Goal: Find specific page/section: Locate a particular part of the current website

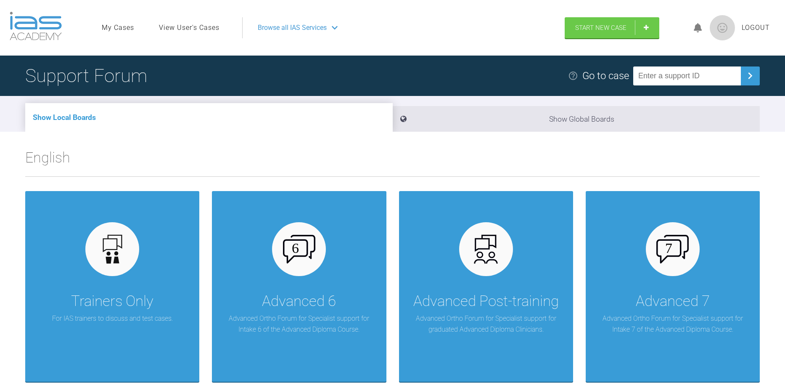
click at [702, 74] on input "text" at bounding box center [687, 75] width 108 height 19
type input "GJTNKBOV"
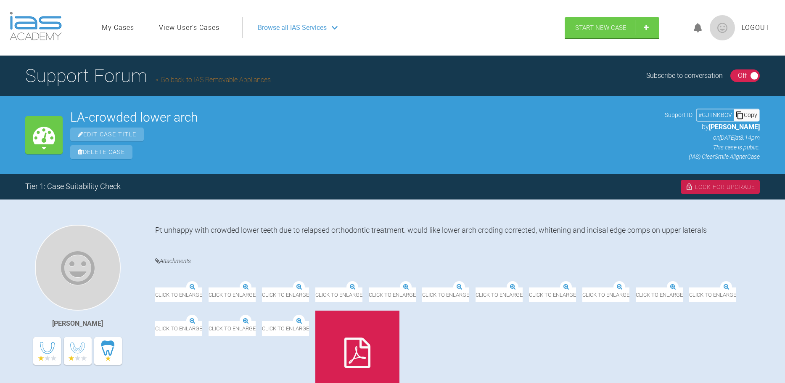
scroll to position [238, 0]
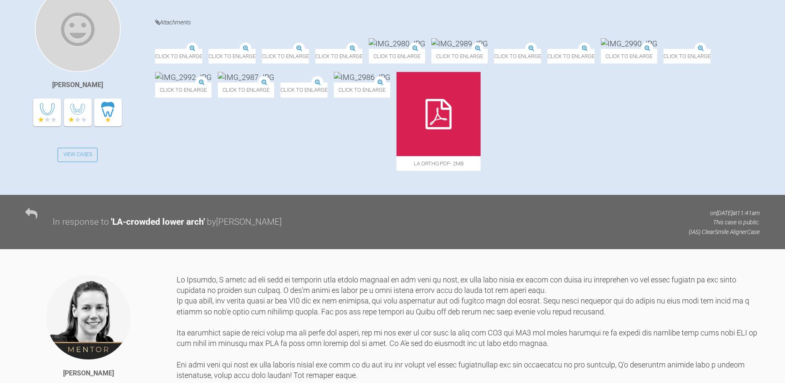
click at [262, 49] on img at bounding box center [262, 49] width 0 height 0
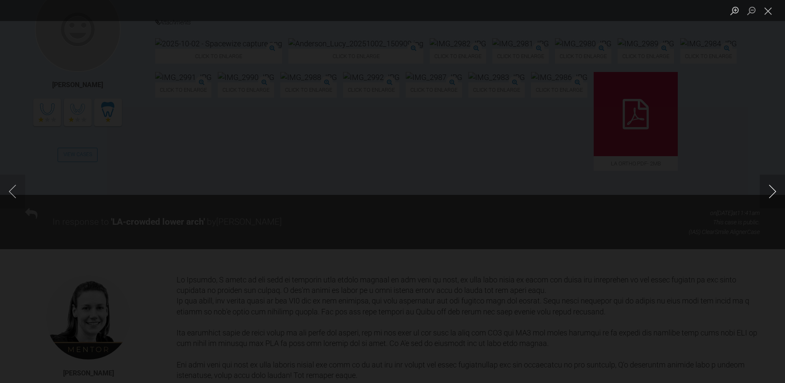
click at [781, 195] on button "Next image" at bounding box center [772, 191] width 25 height 34
click at [769, 186] on button "Next image" at bounding box center [772, 191] width 25 height 34
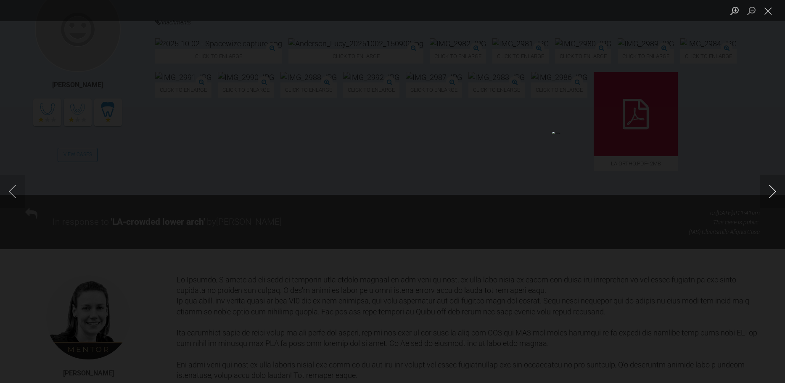
click at [769, 186] on button "Next image" at bounding box center [772, 191] width 25 height 34
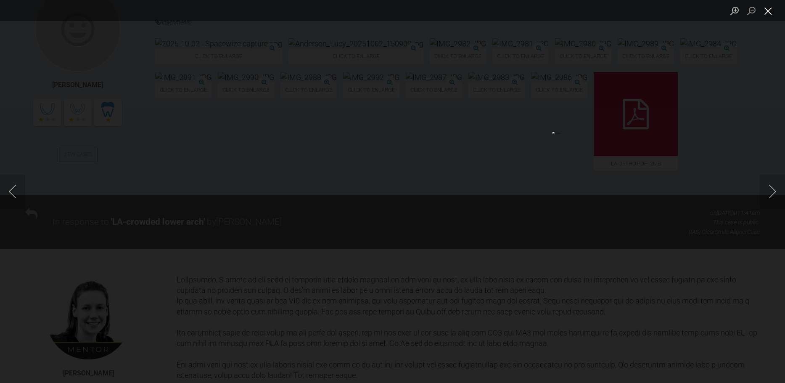
click at [762, 13] on button "Close lightbox" at bounding box center [768, 10] width 17 height 15
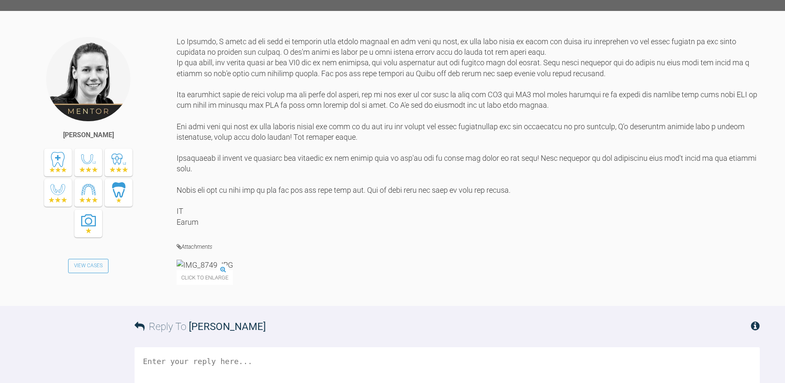
scroll to position [715, 0]
